Goal: Task Accomplishment & Management: Complete application form

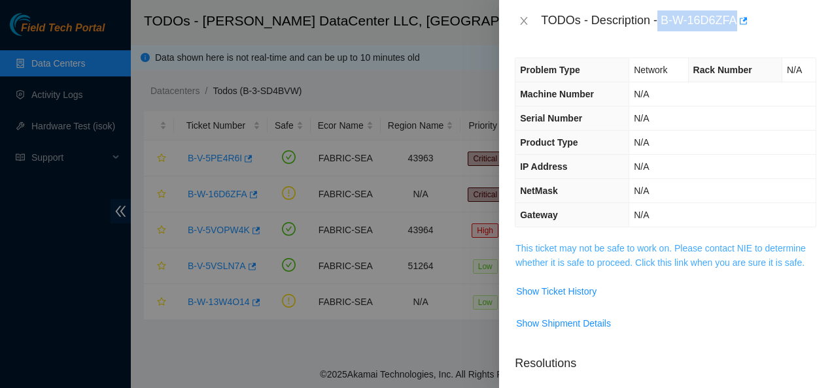
click at [555, 247] on link "This ticket may not be safe to work on. Please contact NIE to determine whether…" at bounding box center [660, 255] width 290 height 25
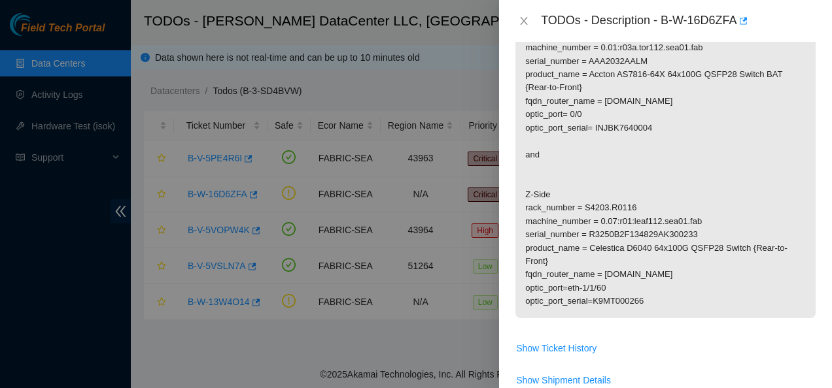
scroll to position [391, 0]
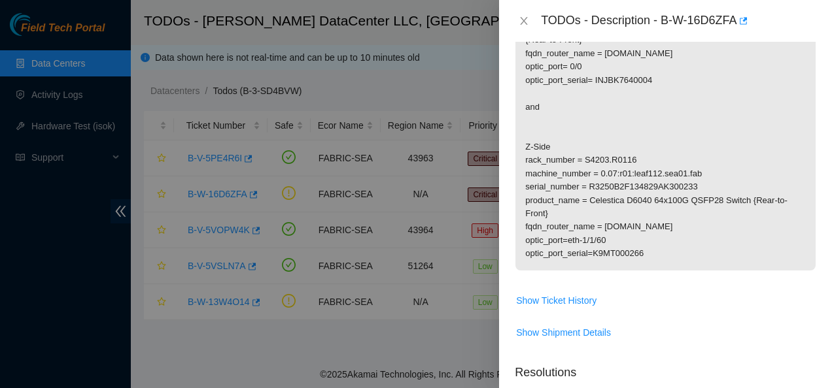
drag, startPoint x: 534, startPoint y: 190, endPoint x: 654, endPoint y: 303, distance: 165.2
click at [654, 303] on tbody "Please work with Network Connectivity or NIE. 1. Safe to work 2. Install loops …" at bounding box center [665, 102] width 301 height 504
copy tbody "Please work with Network Connectivity or NIE. 1."
click at [523, 92] on p "Please work with Network Connectivity or NIE. 1. Safe to work 2. Install loops …" at bounding box center [665, 60] width 300 height 421
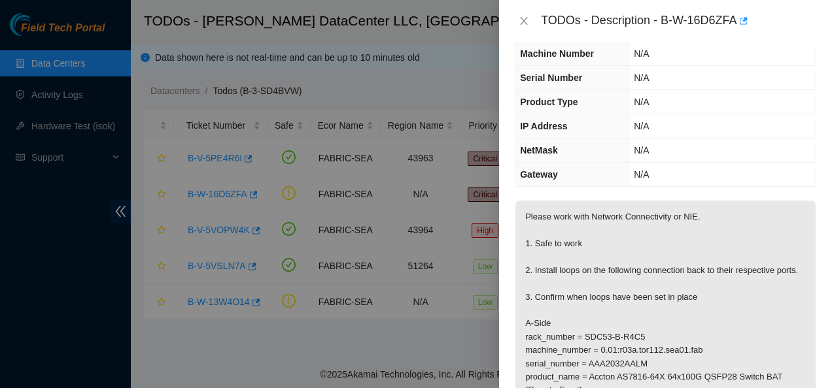
scroll to position [46, 0]
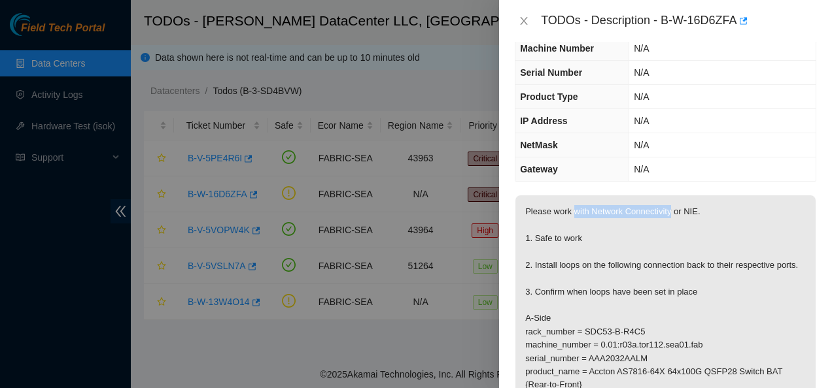
drag, startPoint x: 572, startPoint y: 211, endPoint x: 669, endPoint y: 207, distance: 97.5
copy p "with Network Connectivity"
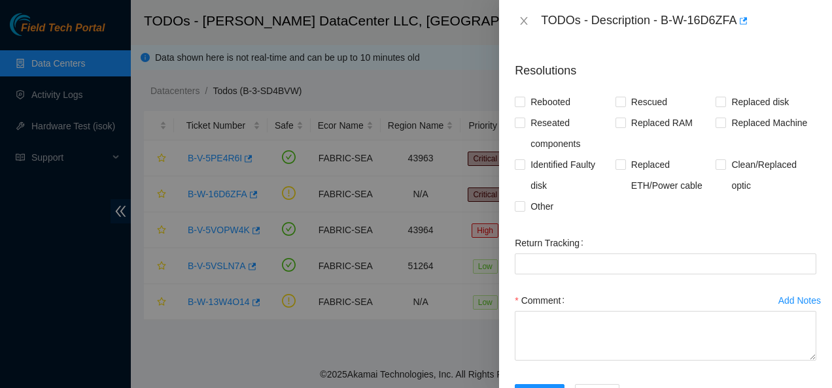
scroll to position [696, 0]
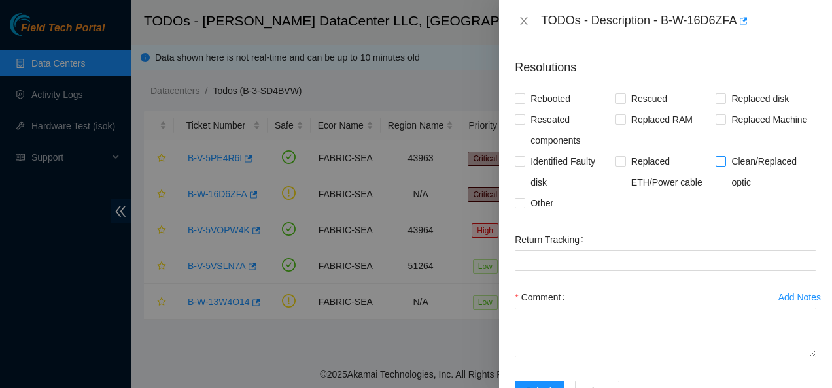
click at [715, 165] on input "Clean/Replaced optic" at bounding box center [719, 160] width 9 height 9
checkbox input "true"
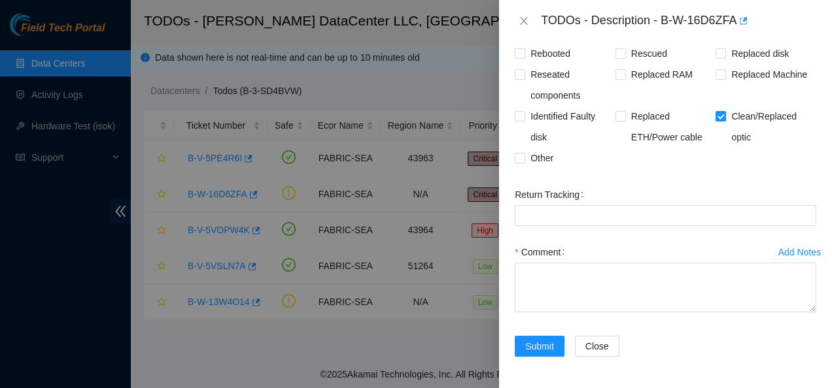
scroll to position [747, 0]
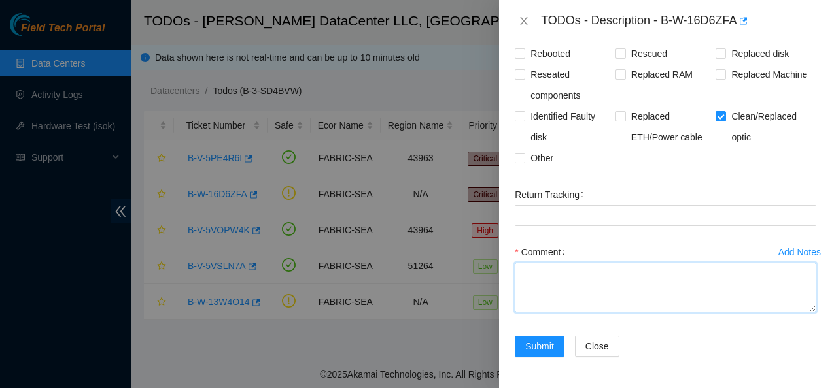
click at [672, 295] on textarea "Comment" at bounding box center [665, 288] width 301 height 50
paste textarea "Safe to work Installed loops on both ends Confirmed loops have been set in plac…"
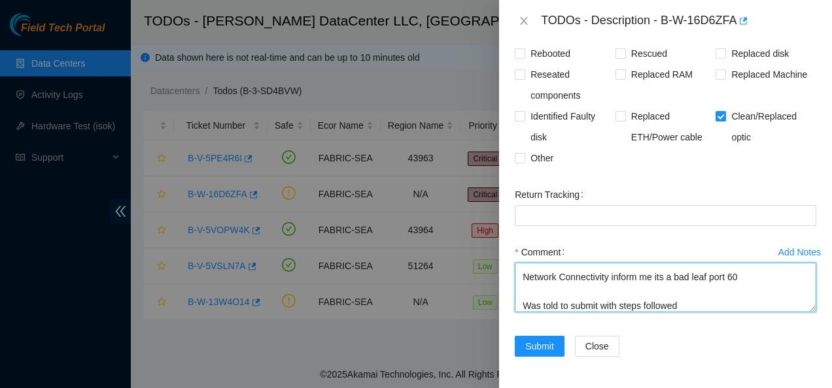
type textarea "Safe to work Installed loops on both ends Confirmed loops have been set in plac…"
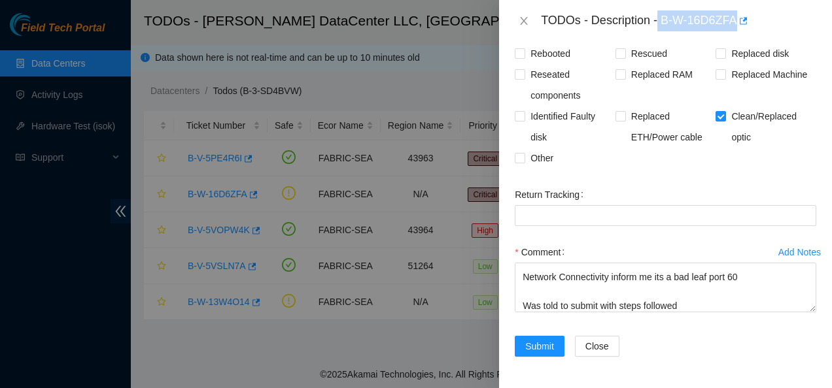
drag, startPoint x: 659, startPoint y: 16, endPoint x: 738, endPoint y: 32, distance: 80.7
click at [738, 32] on div "TODOs - Description - B-W-16D6ZFA" at bounding box center [665, 21] width 333 height 42
copy div "B-W-16D6ZFA"
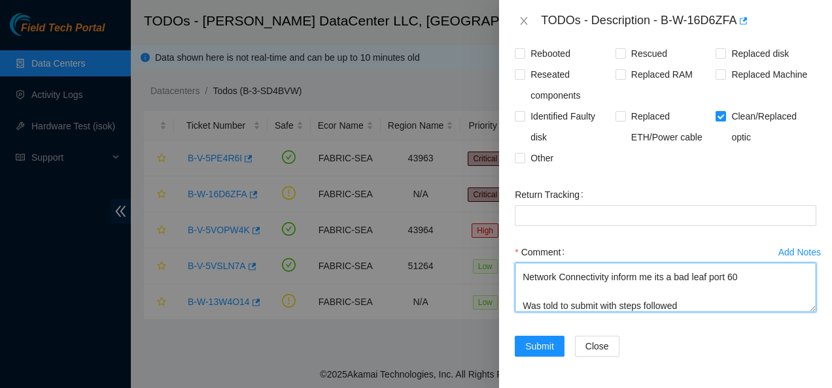
click at [662, 301] on textarea "Safe to work Installed loops on both ends Confirmed loops have been set in plac…" at bounding box center [665, 288] width 301 height 50
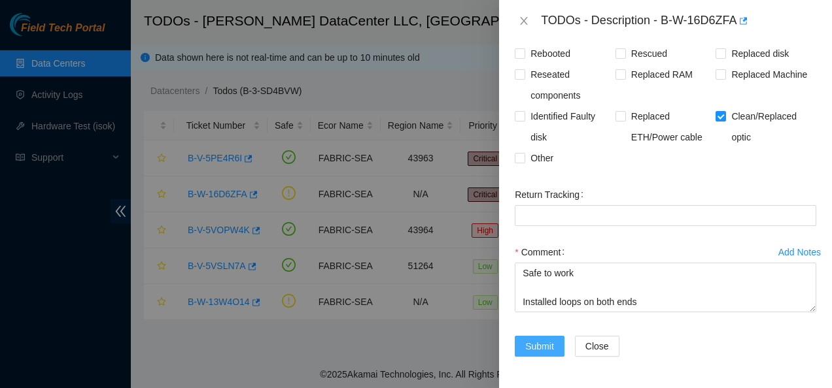
click at [537, 354] on span "Submit" at bounding box center [539, 346] width 29 height 14
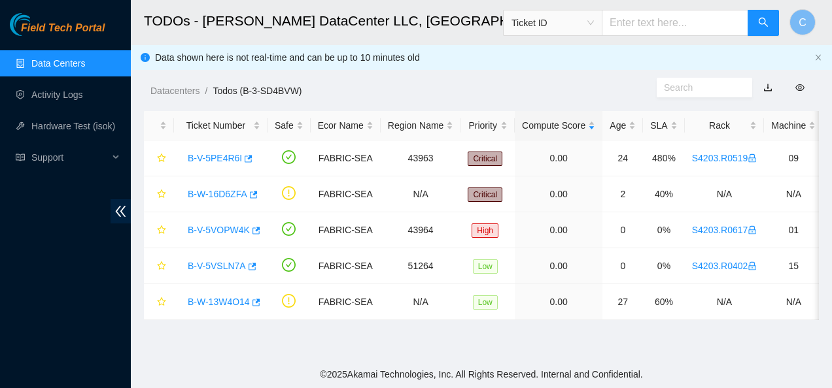
scroll to position [419, 0]
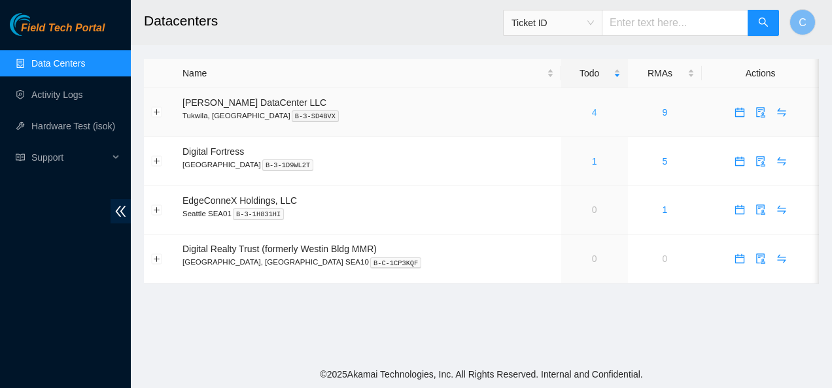
click at [592, 113] on link "4" at bounding box center [594, 112] width 5 height 10
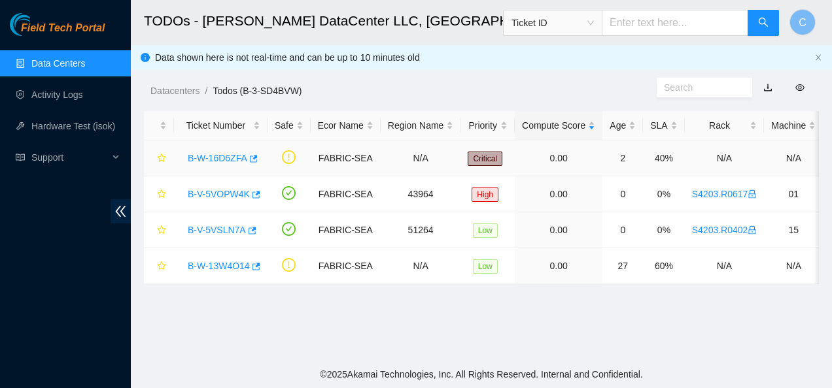
click at [198, 158] on link "B-W-16D6ZFA" at bounding box center [218, 158] width 60 height 10
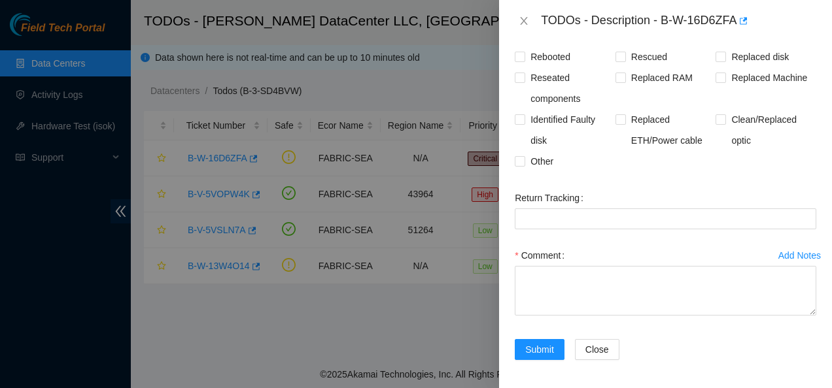
scroll to position [341, 0]
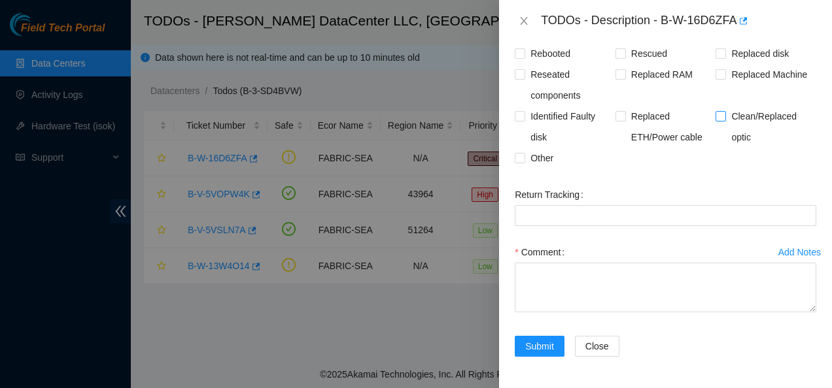
click at [715, 120] on input "Clean/Replaced optic" at bounding box center [719, 115] width 9 height 9
checkbox input "true"
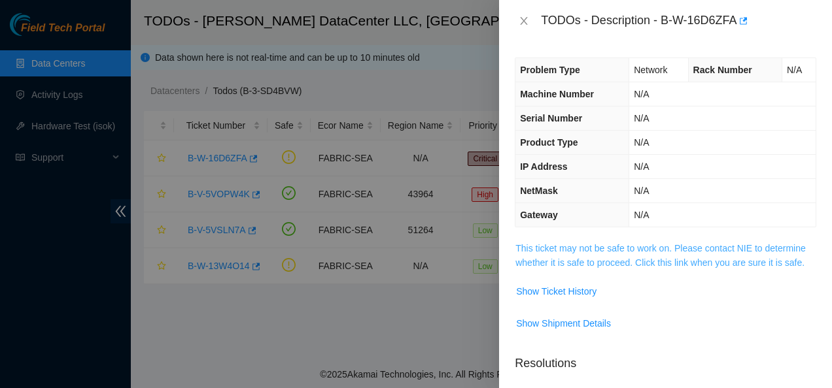
click at [569, 248] on link "This ticket may not be safe to work on. Please contact NIE to determine whether…" at bounding box center [660, 255] width 290 height 25
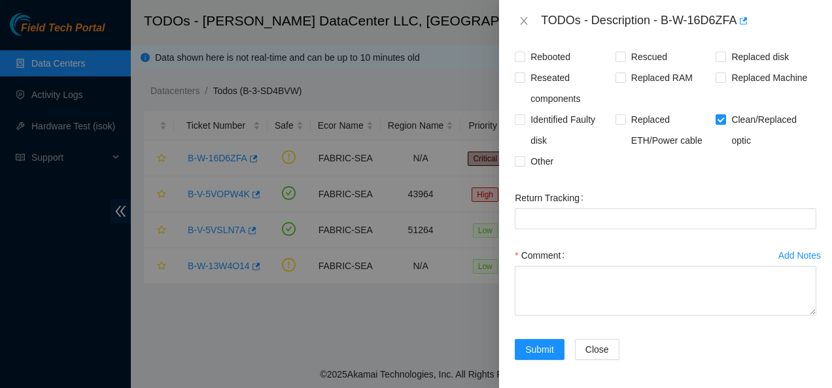
scroll to position [755, 0]
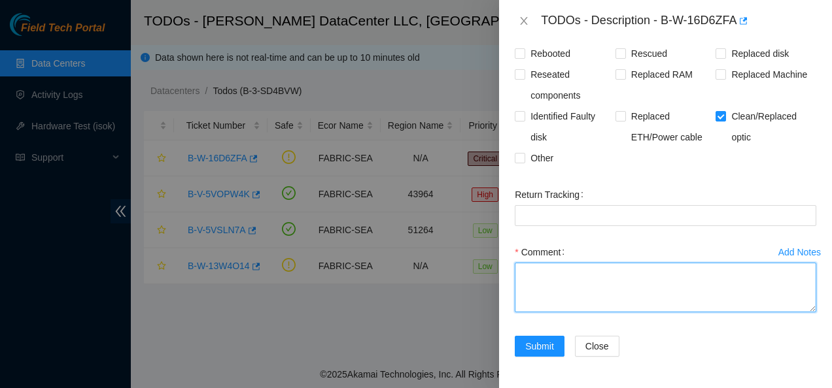
click at [548, 291] on textarea "Comment" at bounding box center [665, 288] width 301 height 50
paste textarea "Safe to work Installed loops on both ends Confirmed loops have been set in plac…"
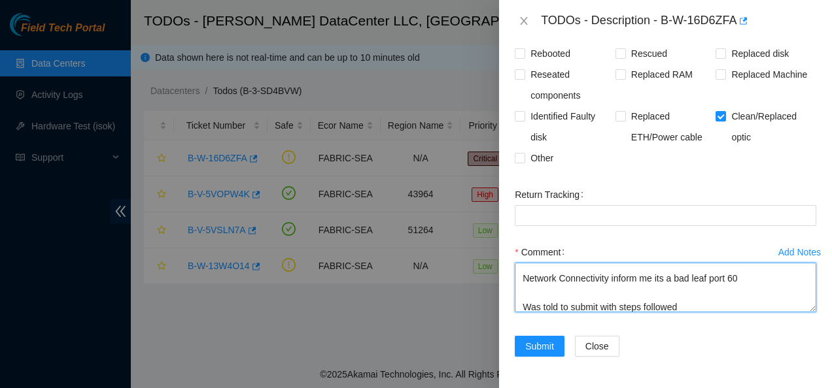
scroll to position [446, 0]
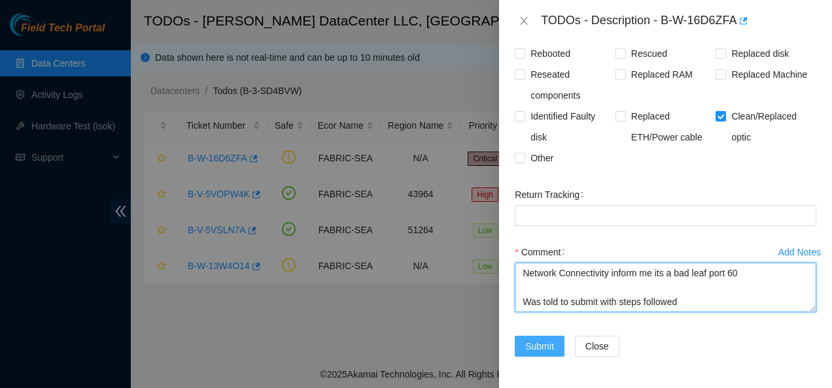
type textarea "Safe to work Installed loops on both ends Confirmed loops have been set in plac…"
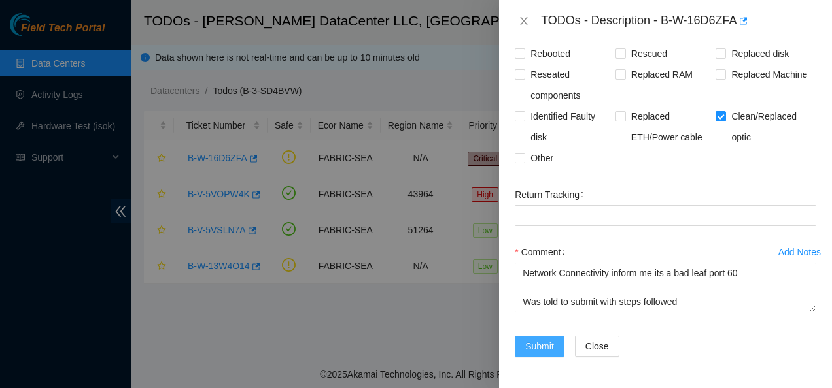
click at [553, 343] on span "Submit" at bounding box center [539, 346] width 29 height 14
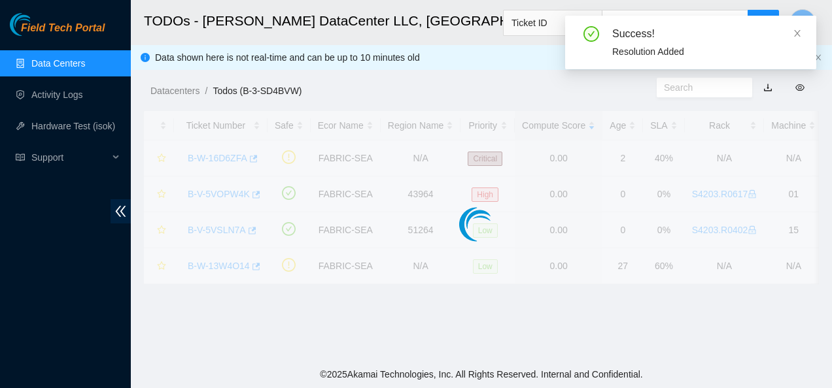
scroll to position [426, 0]
